Goal: Navigation & Orientation: Find specific page/section

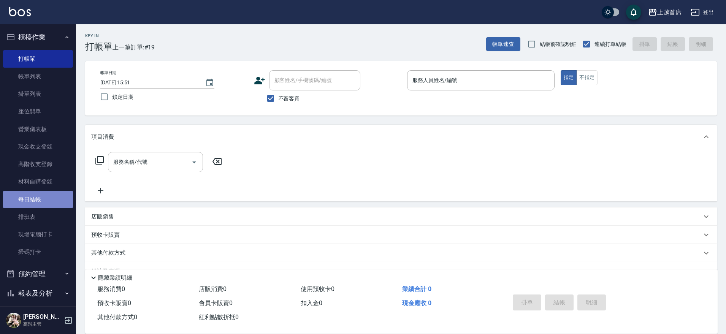
click at [46, 203] on link "每日結帳" at bounding box center [38, 199] width 70 height 17
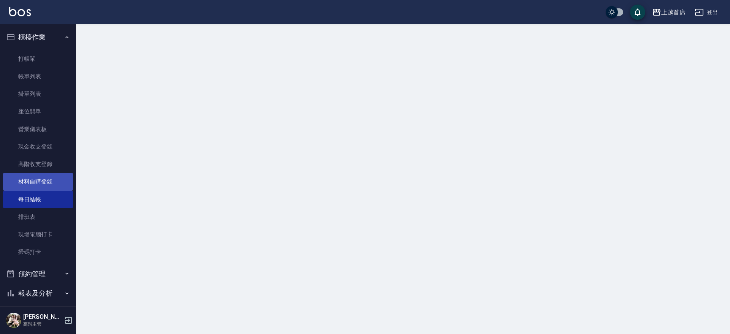
click at [52, 181] on link "材料自購登錄" at bounding box center [38, 181] width 70 height 17
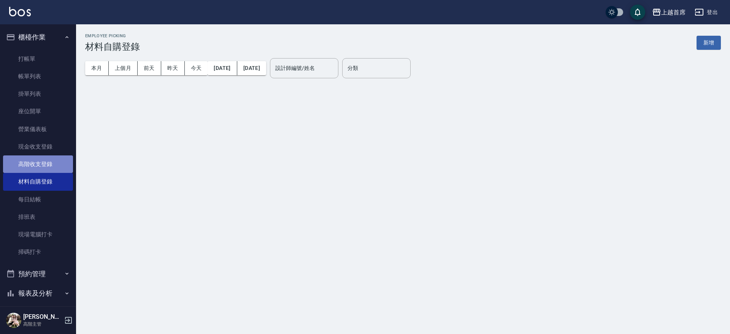
click at [49, 163] on link "高階收支登錄" at bounding box center [38, 164] width 70 height 17
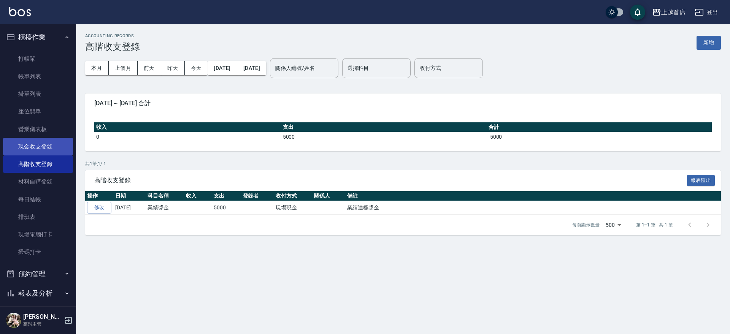
click at [52, 154] on link "現金收支登錄" at bounding box center [38, 146] width 70 height 17
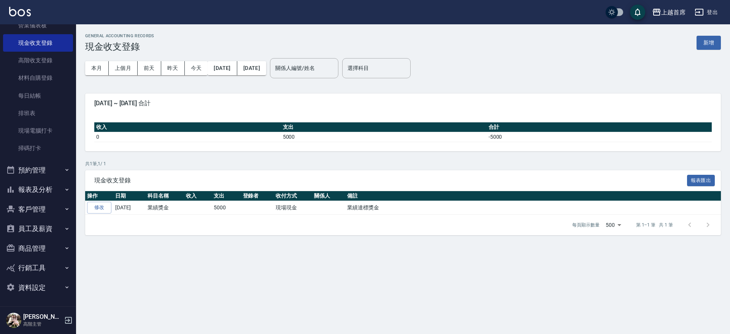
drag, startPoint x: 45, startPoint y: 189, endPoint x: 44, endPoint y: 183, distance: 6.2
click at [45, 187] on button "報表及分析" at bounding box center [38, 190] width 70 height 20
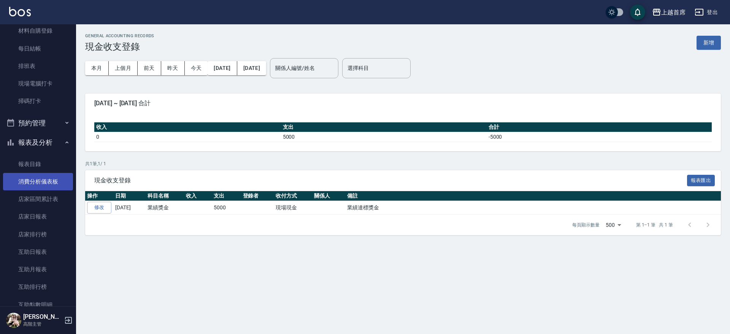
scroll to position [151, 0]
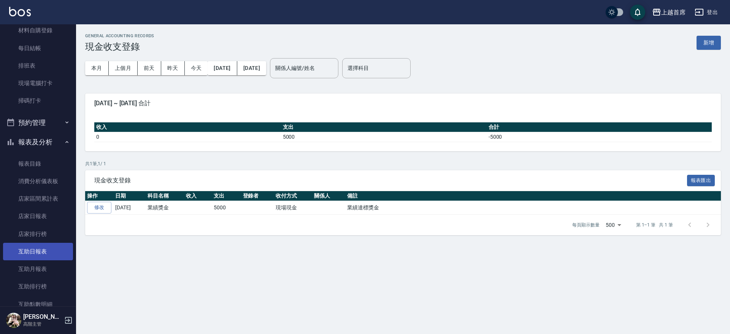
click at [33, 250] on link "互助日報表" at bounding box center [38, 251] width 70 height 17
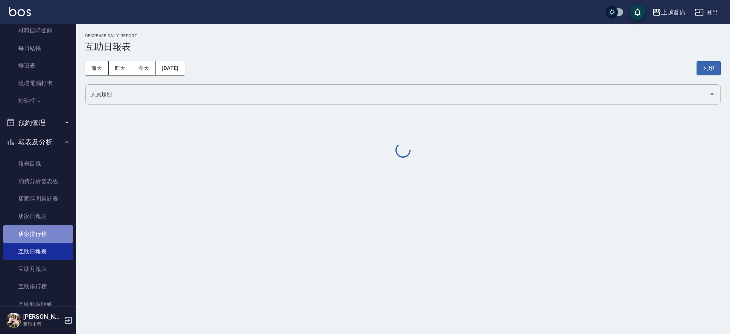
click at [51, 233] on link "店家排行榜" at bounding box center [38, 234] width 70 height 17
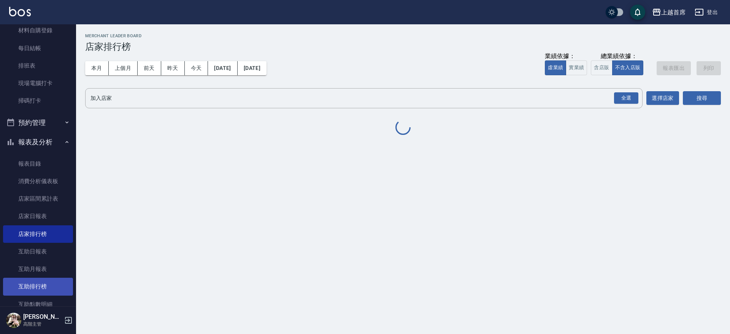
click at [40, 280] on link "互助排行榜" at bounding box center [38, 286] width 70 height 17
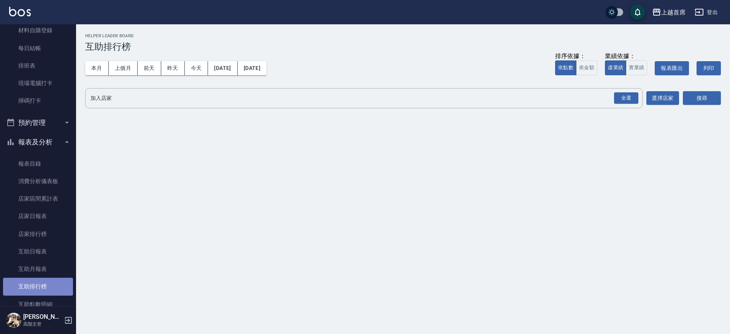
drag, startPoint x: 42, startPoint y: 286, endPoint x: 102, endPoint y: 233, distance: 79.8
click at [43, 285] on link "互助排行榜" at bounding box center [38, 286] width 70 height 17
click at [91, 69] on button "本月" at bounding box center [97, 68] width 24 height 14
drag, startPoint x: 623, startPoint y: 94, endPoint x: 632, endPoint y: 103, distance: 12.9
click at [623, 95] on div "全選" at bounding box center [626, 98] width 24 height 12
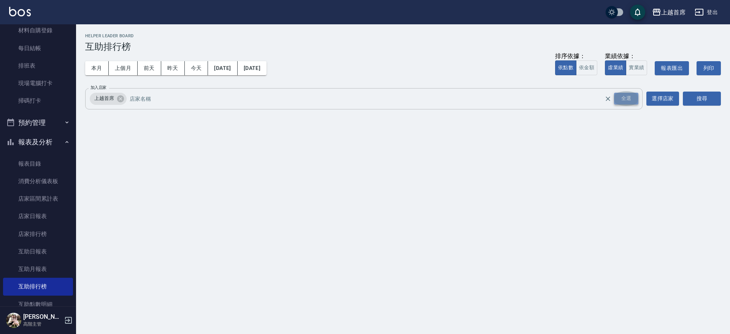
click at [627, 100] on div "全選" at bounding box center [626, 99] width 24 height 12
click at [715, 97] on button "搜尋" at bounding box center [702, 99] width 38 height 14
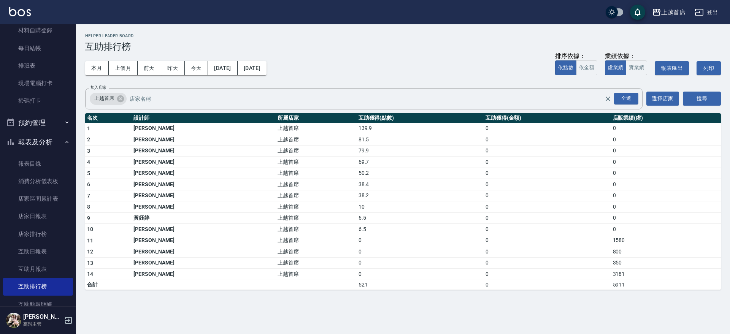
click at [347, 45] on h3 "互助排行榜" at bounding box center [403, 46] width 636 height 11
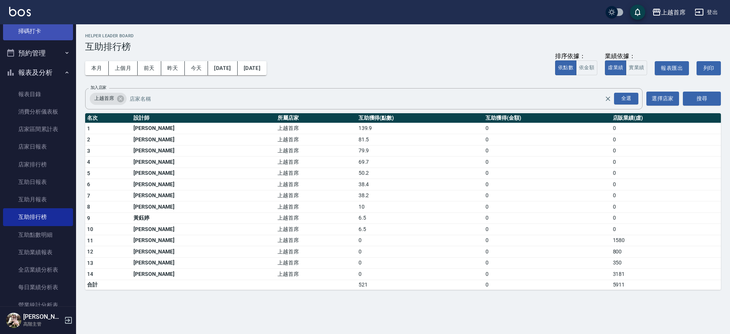
scroll to position [484, 0]
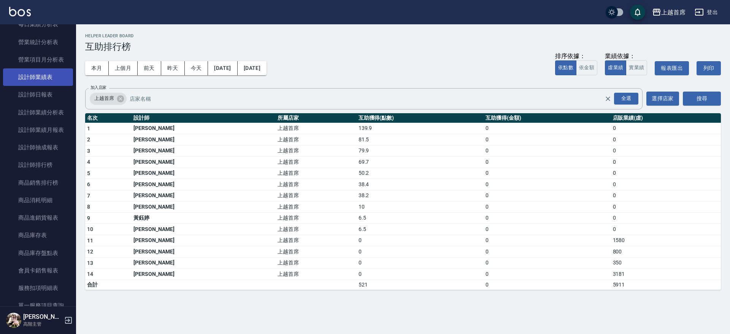
click at [31, 79] on link "設計師業績表" at bounding box center [38, 76] width 70 height 17
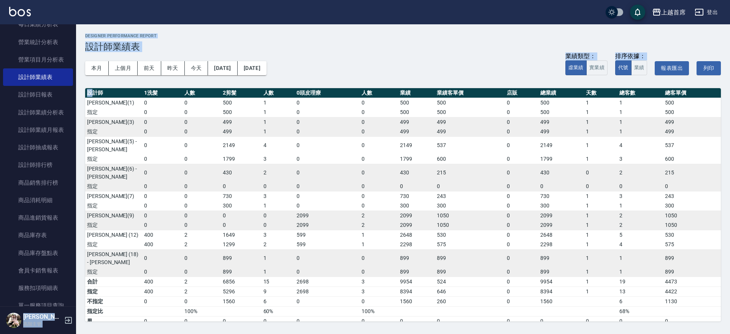
drag, startPoint x: 83, startPoint y: 132, endPoint x: 91, endPoint y: 97, distance: 36.4
click at [91, 97] on div "上越首席 登出 櫃檯作業 打帳單 帳單列表 掛單列表 座位開單 營業儀表板 現金收支登錄 高階收支登錄 材料自購登錄 每日結帳 排班表 現場電腦打卡 掃碼打卡…" at bounding box center [365, 167] width 730 height 334
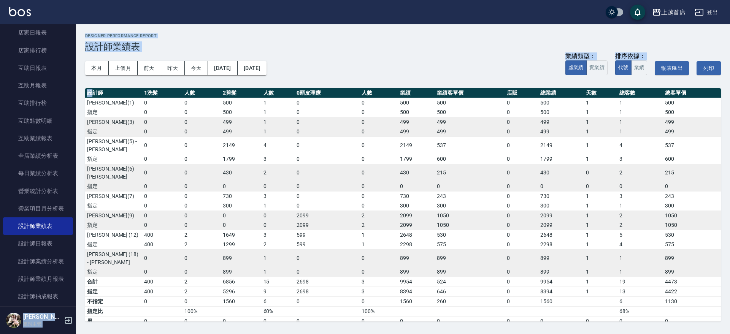
scroll to position [314, 0]
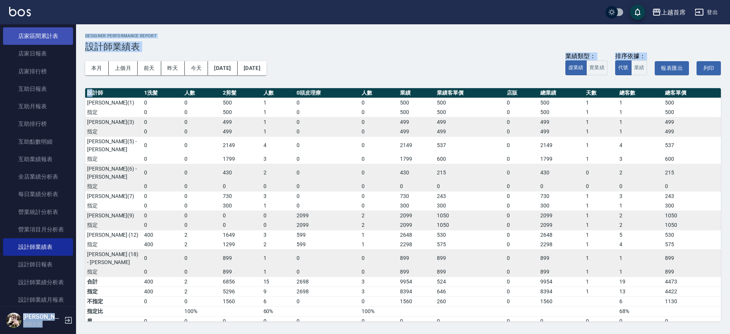
click at [40, 32] on link "店家區間累計表" at bounding box center [38, 35] width 70 height 17
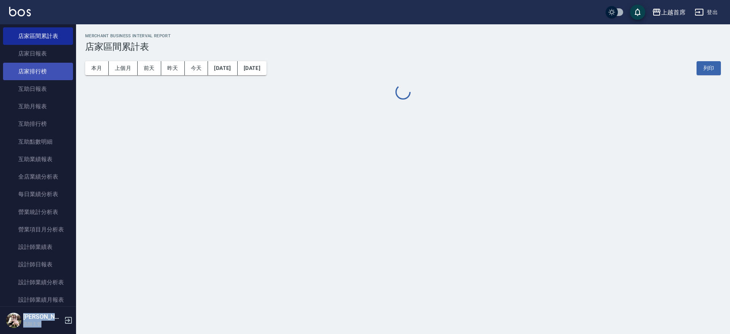
drag, startPoint x: 47, startPoint y: 62, endPoint x: 47, endPoint y: 68, distance: 6.1
click at [47, 63] on link "店家排行榜" at bounding box center [38, 71] width 70 height 17
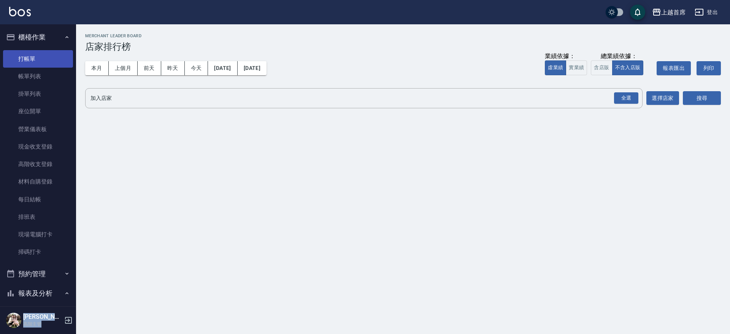
click at [41, 53] on link "打帳單" at bounding box center [38, 58] width 70 height 17
